Goal: Transaction & Acquisition: Purchase product/service

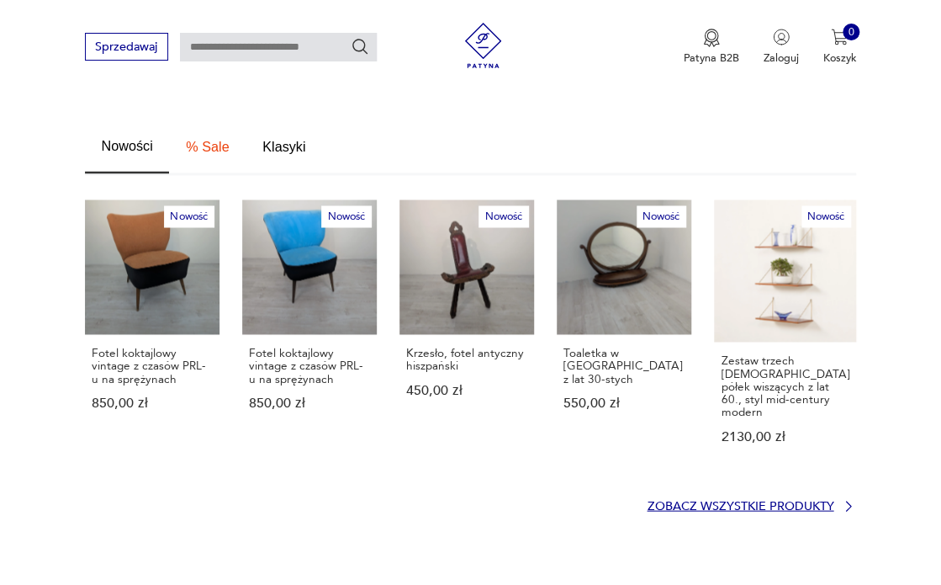
click at [729, 500] on p "Zobacz wszystkie produkty" at bounding box center [740, 505] width 187 height 10
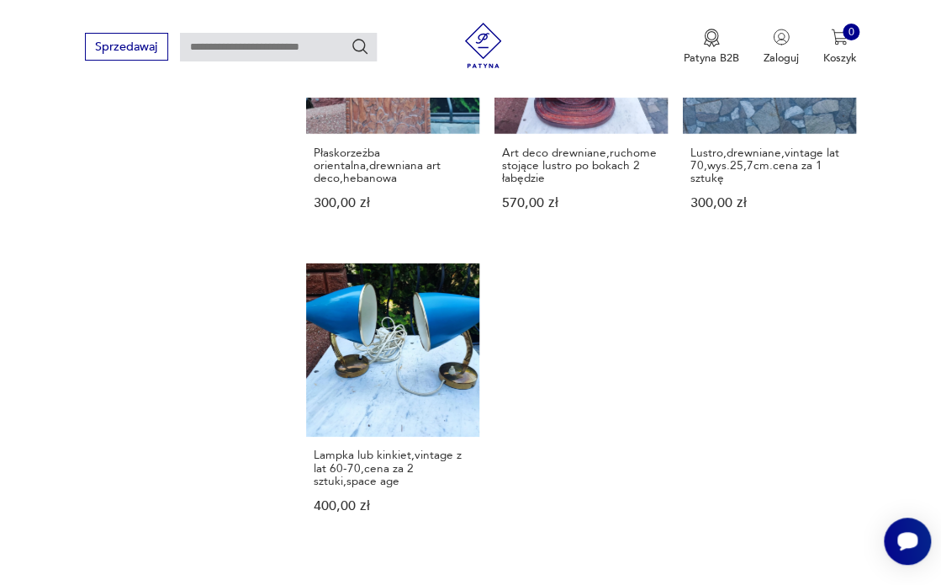
scroll to position [1853, 0]
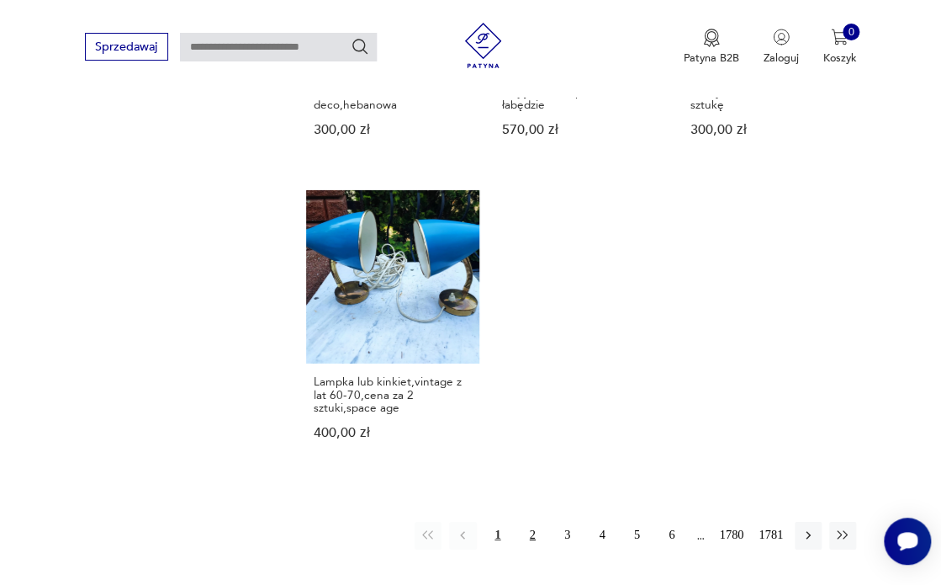
click at [537, 521] on button "2" at bounding box center [532, 534] width 27 height 27
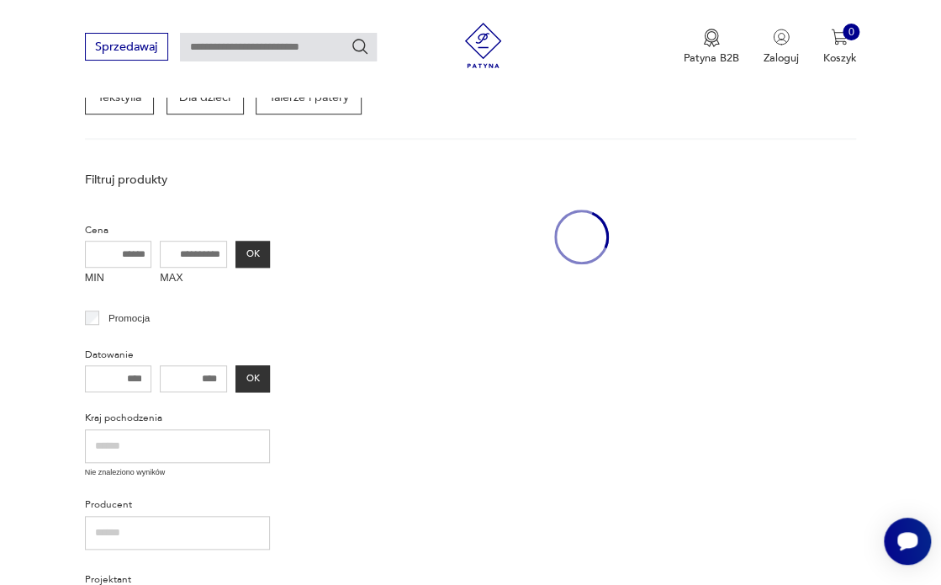
scroll to position [183, 0]
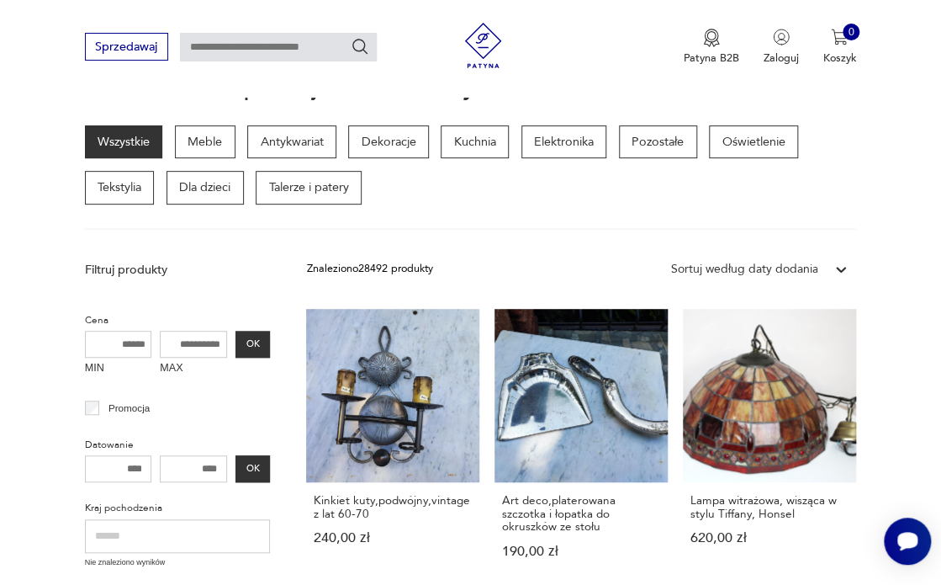
click at [381, 422] on link "Kinkiet kuty,podwójny,vintage z lat 60-70 240,00 zł" at bounding box center [392, 448] width 173 height 278
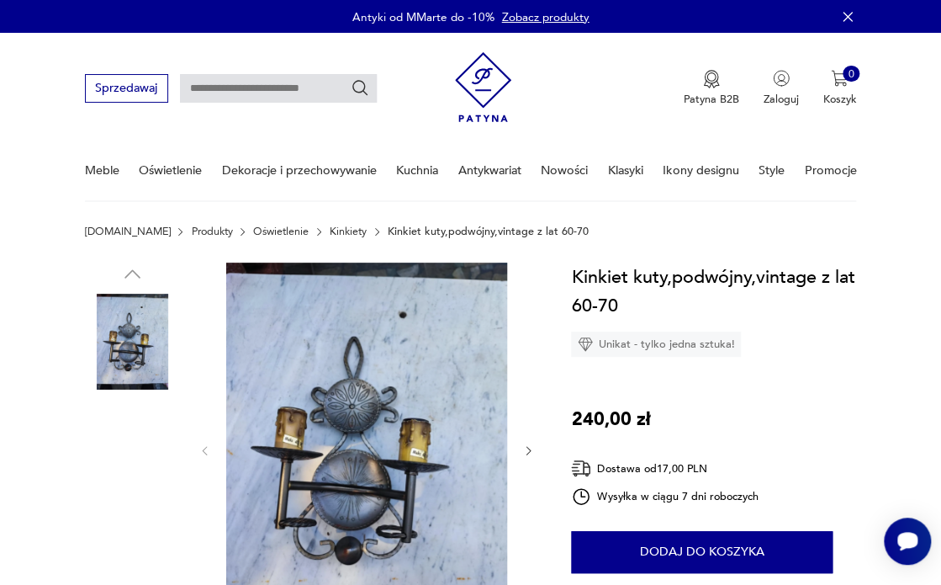
click at [130, 460] on img at bounding box center [133, 448] width 96 height 96
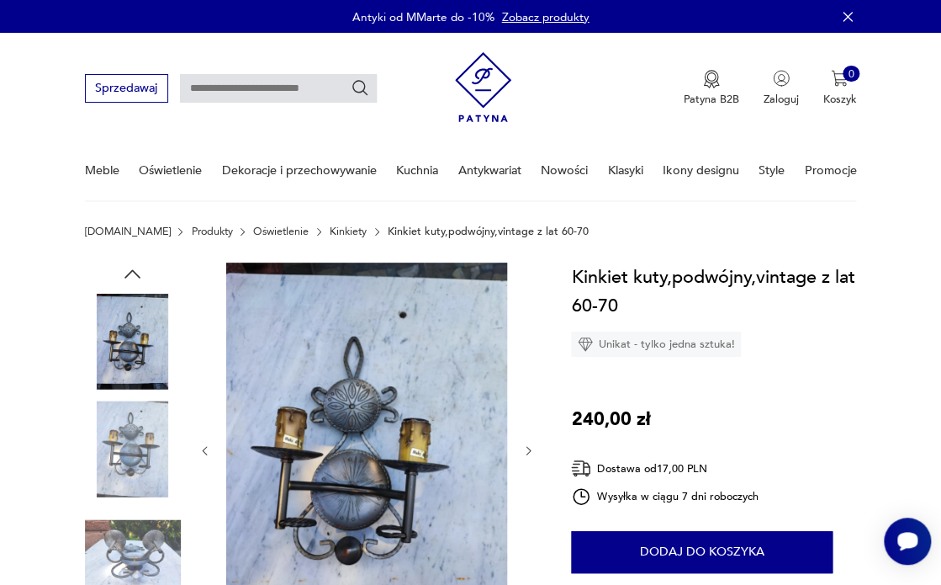
click at [138, 549] on img at bounding box center [133, 556] width 96 height 96
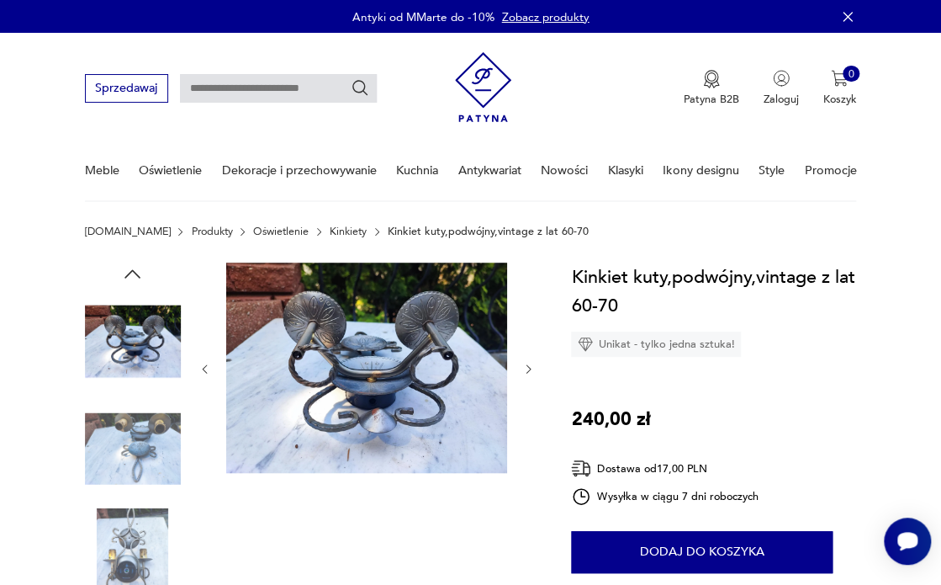
click at [401, 363] on img at bounding box center [366, 367] width 281 height 211
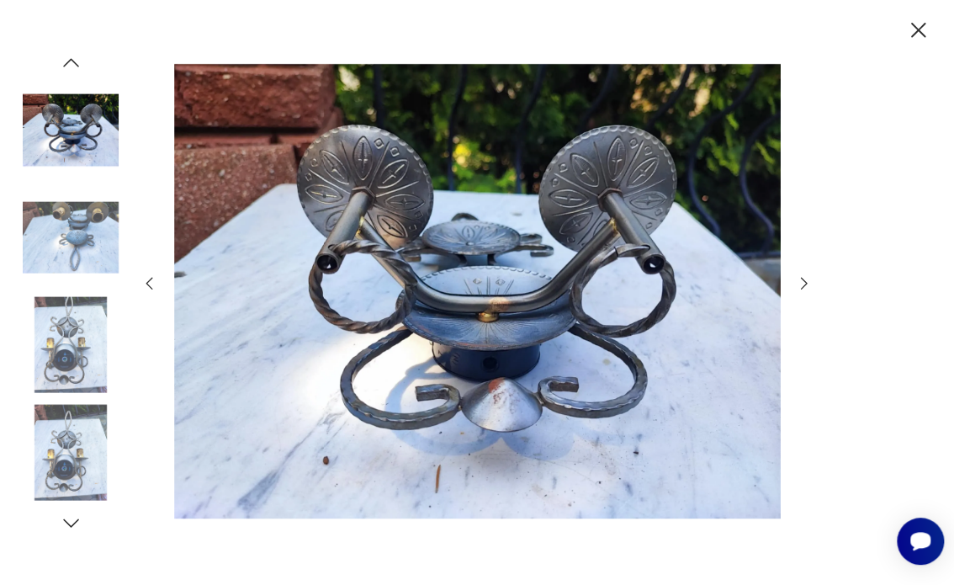
click at [802, 285] on icon "button" at bounding box center [804, 283] width 19 height 19
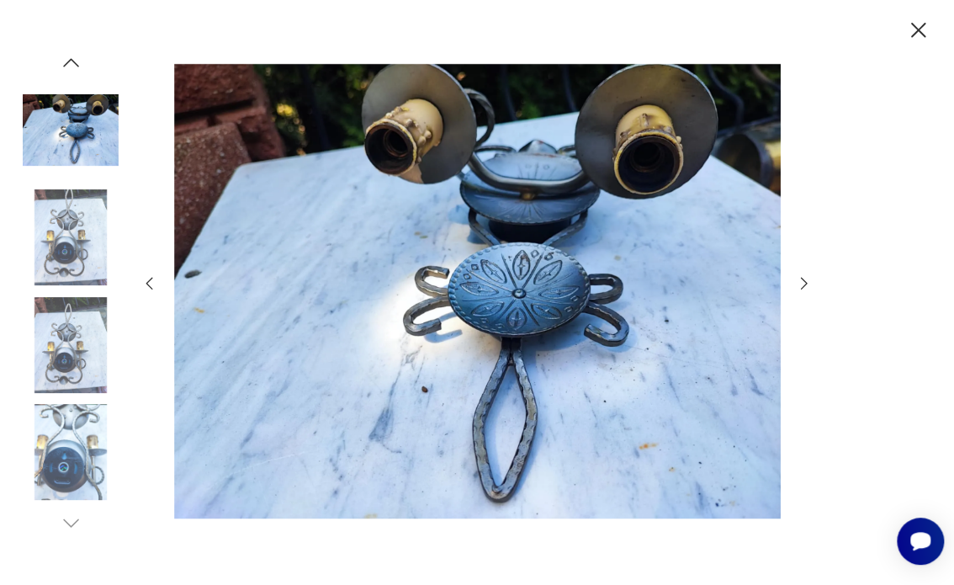
click at [802, 285] on icon "button" at bounding box center [804, 283] width 19 height 19
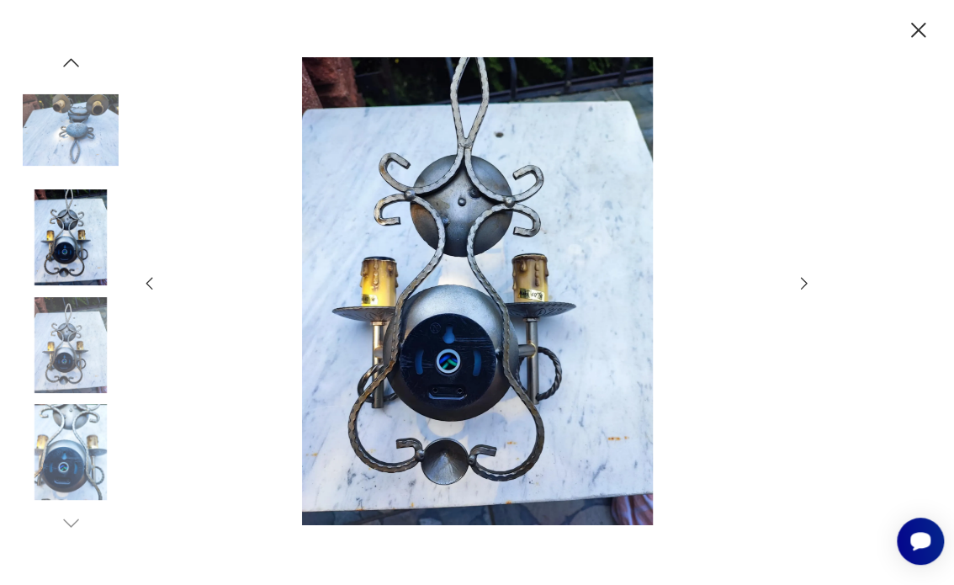
click at [802, 285] on icon "button" at bounding box center [804, 283] width 19 height 19
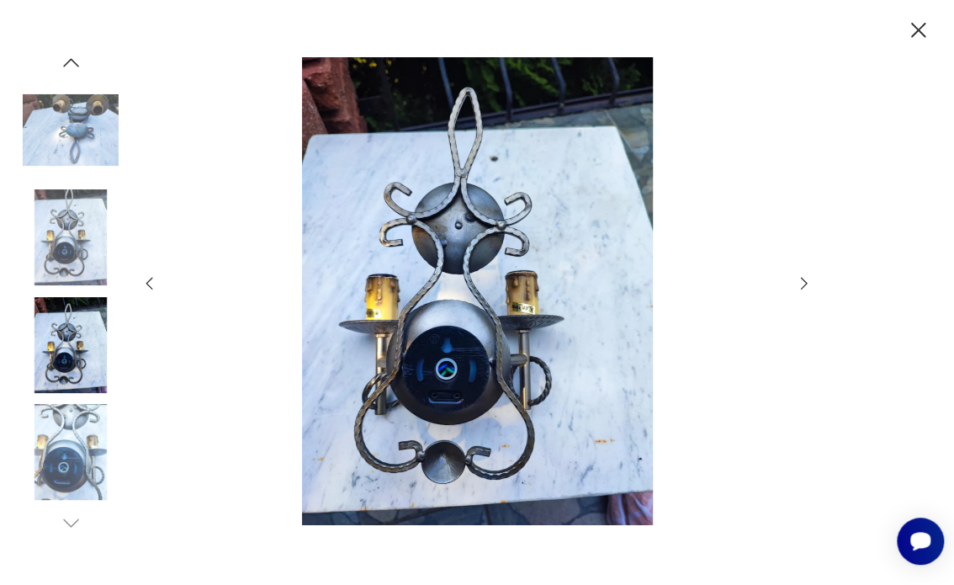
click at [802, 285] on icon "button" at bounding box center [804, 283] width 19 height 19
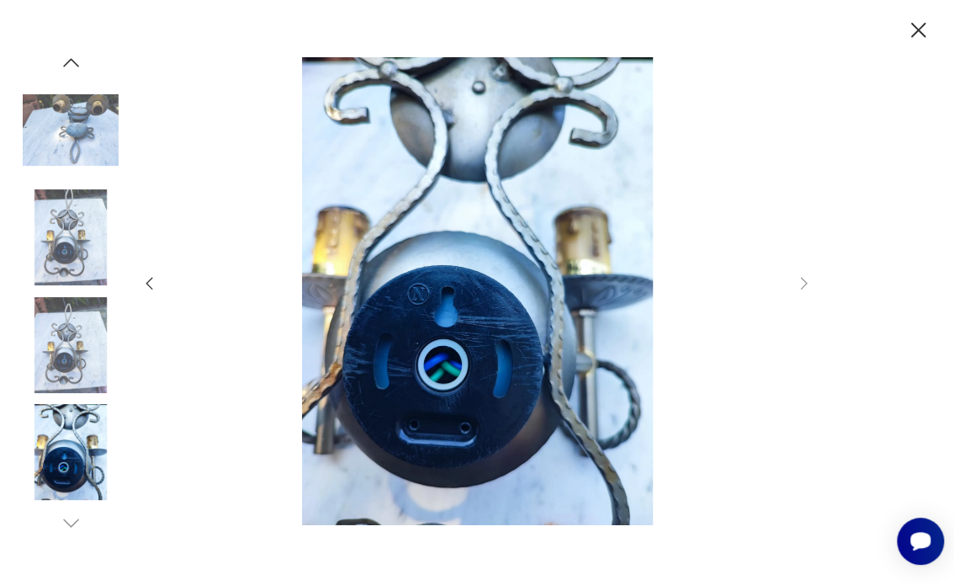
click at [924, 29] on icon "button" at bounding box center [918, 30] width 27 height 27
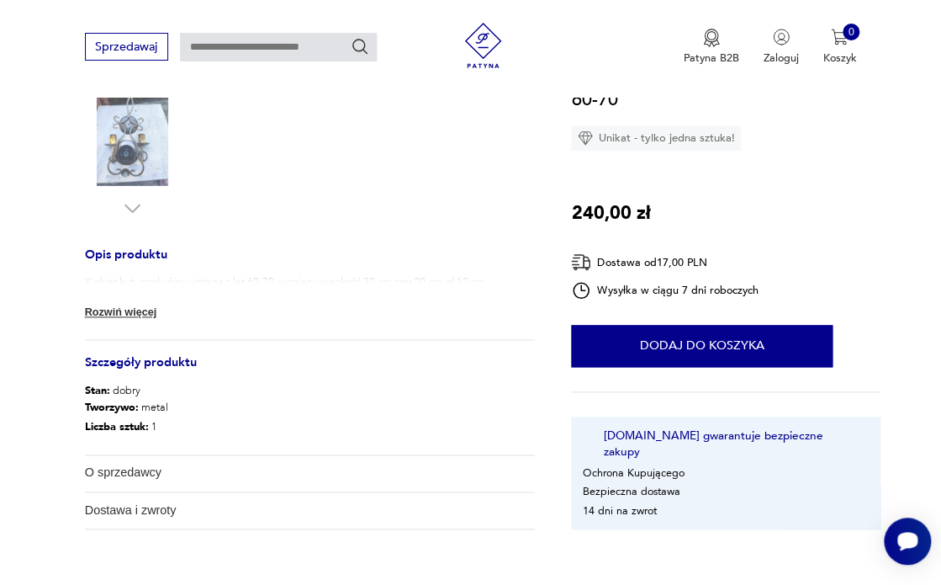
scroll to position [522, 0]
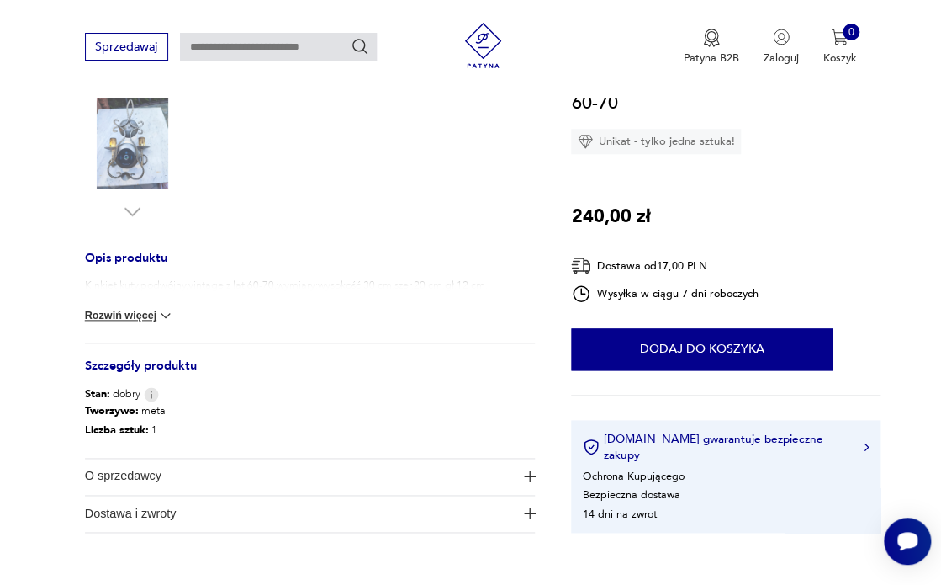
click at [166, 313] on img at bounding box center [165, 315] width 17 height 17
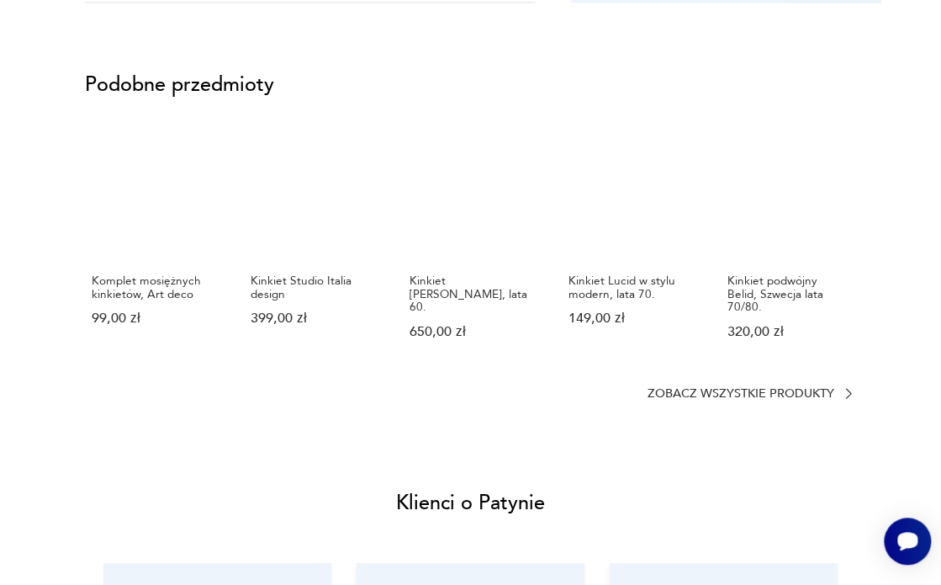
scroll to position [0, 0]
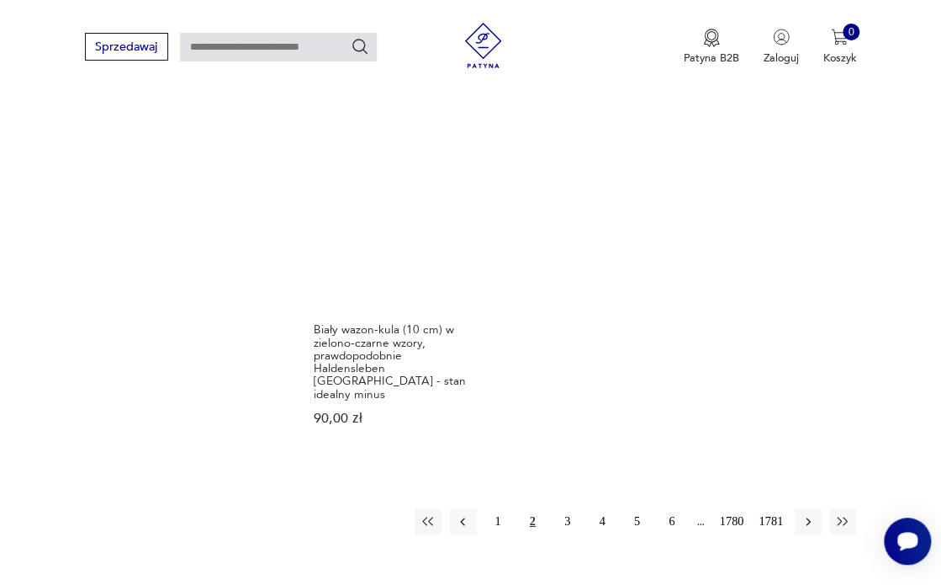
scroll to position [1919, 0]
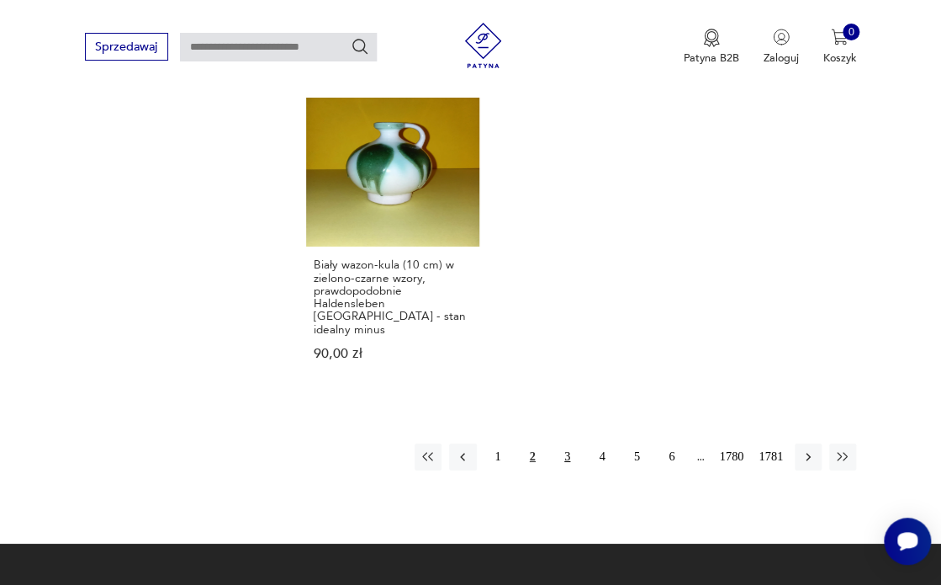
click at [564, 443] on button "3" at bounding box center [566, 456] width 27 height 27
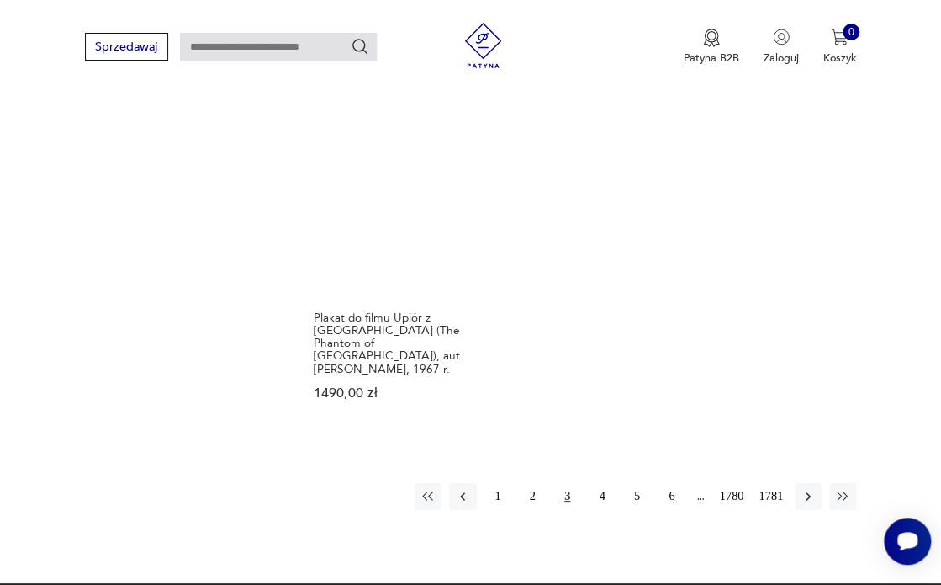
scroll to position [2036, 0]
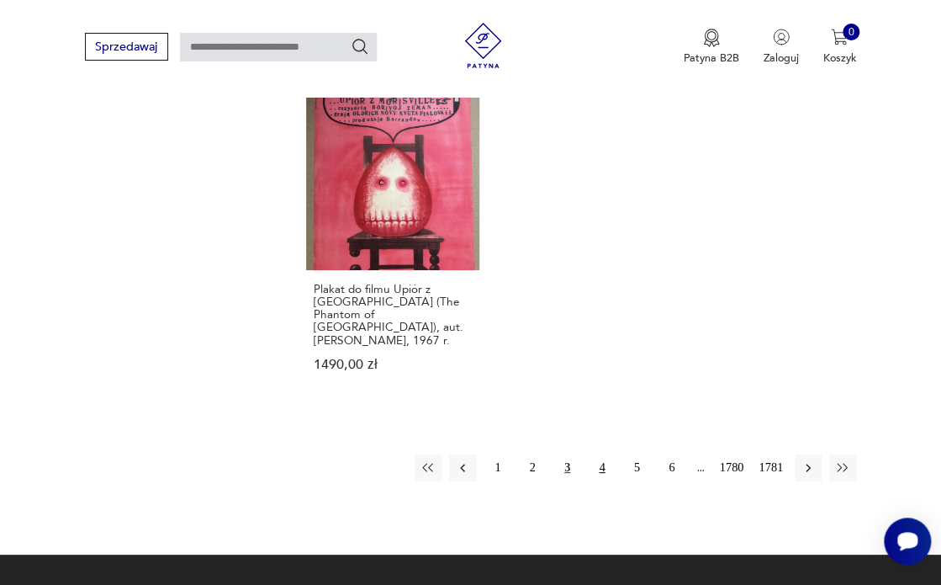
click at [607, 454] on button "4" at bounding box center [602, 467] width 27 height 27
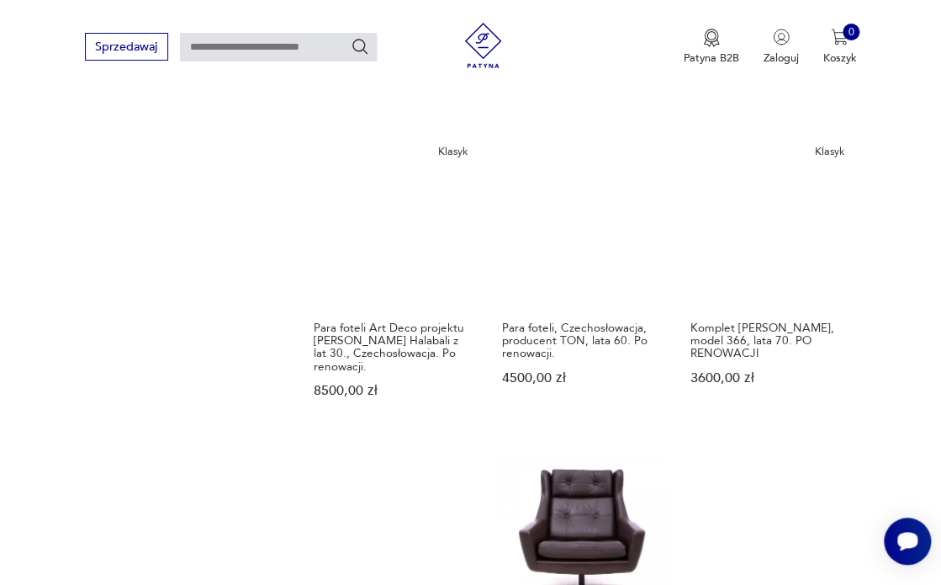
scroll to position [1455, 0]
